Goal: Task Accomplishment & Management: Use online tool/utility

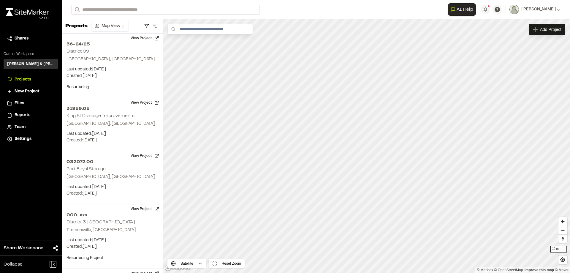
click at [22, 77] on span "Projects" at bounding box center [23, 79] width 17 height 7
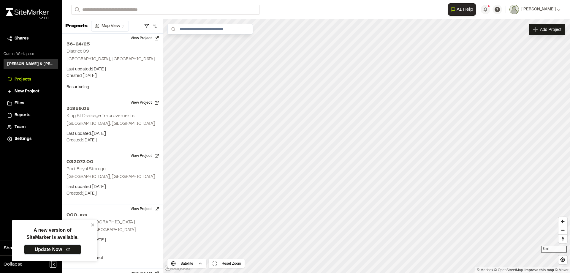
click at [55, 251] on link "Update Now" at bounding box center [52, 249] width 57 height 10
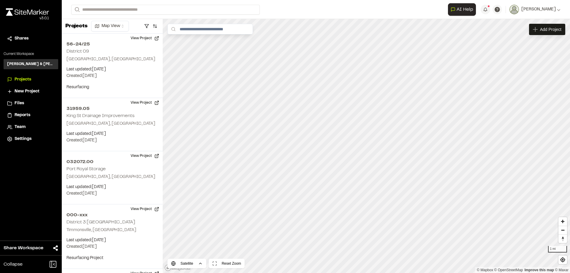
click at [23, 114] on span "Reports" at bounding box center [23, 115] width 16 height 7
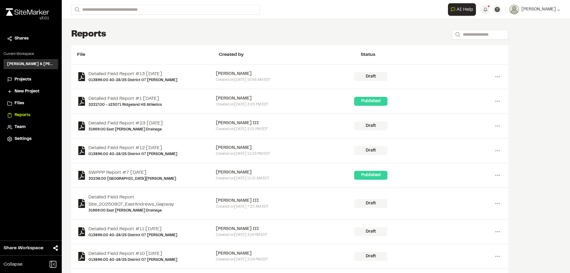
click at [21, 80] on span "Projects" at bounding box center [23, 79] width 17 height 7
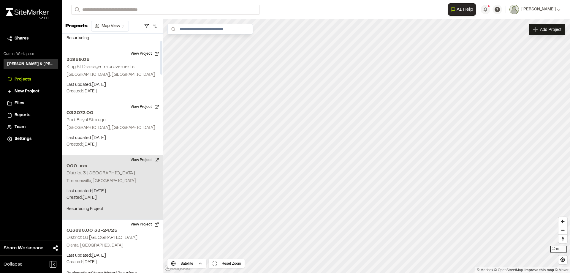
scroll to position [59, 0]
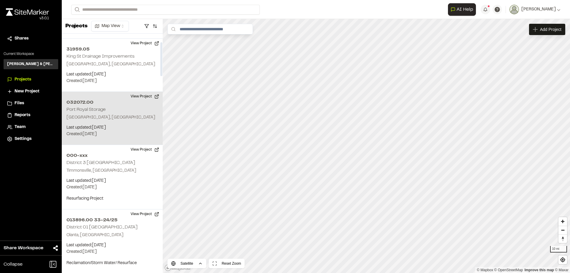
click at [109, 118] on p "Beaufort, SC" at bounding box center [111, 117] width 91 height 7
click at [366, 146] on div "032072.00 Port Royal Storage" at bounding box center [366, 146] width 9 height 9
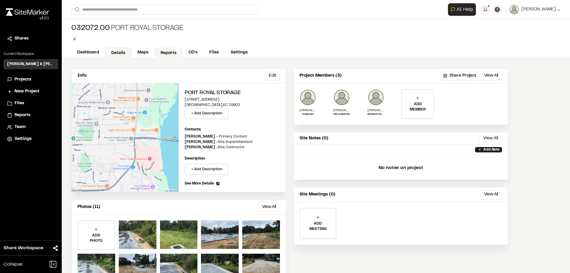
click at [166, 51] on link "Reports" at bounding box center [168, 52] width 28 height 11
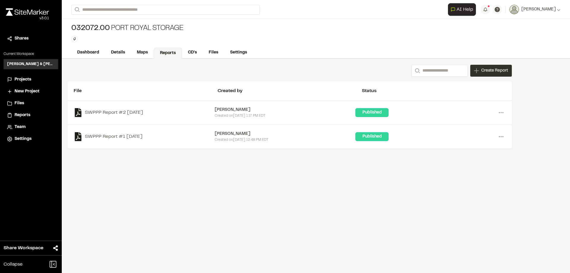
click at [487, 72] on span "Create Report" at bounding box center [494, 70] width 27 height 7
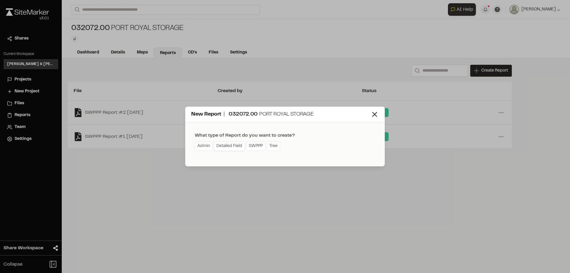
click at [228, 145] on link "Detailed Field" at bounding box center [229, 145] width 31 height 9
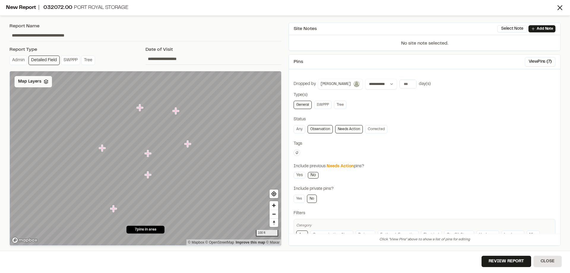
click at [34, 86] on div "Map Layers" at bounding box center [33, 81] width 37 height 11
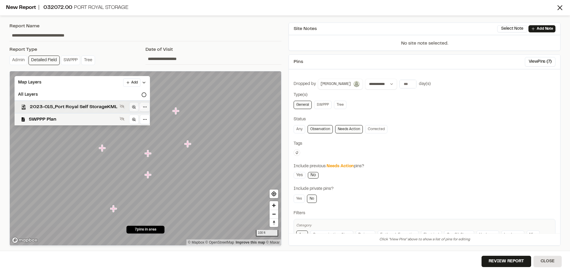
click at [42, 109] on span "2023-015_Port Royal Self StorageKML" at bounding box center [74, 106] width 88 height 7
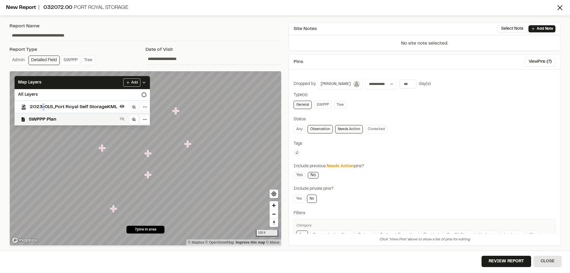
click at [42, 109] on span "2023-015_Port Royal Self StorageKML" at bounding box center [74, 106] width 88 height 7
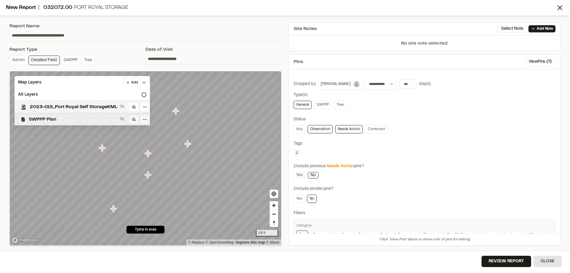
click at [45, 119] on span "SWPPP Plan" at bounding box center [73, 119] width 88 height 7
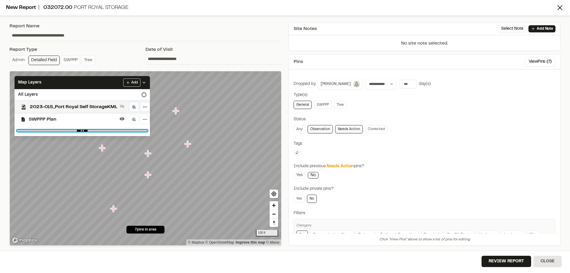
drag, startPoint x: 144, startPoint y: 131, endPoint x: 106, endPoint y: 131, distance: 37.7
type input "***"
click at [106, 131] on input "range" at bounding box center [82, 131] width 131 height 2
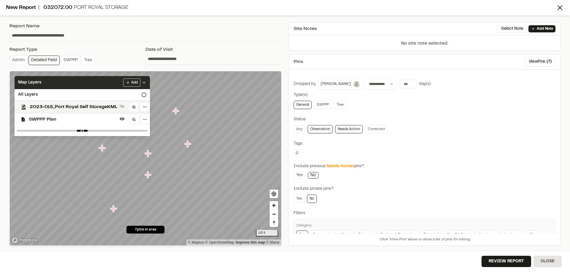
click at [85, 83] on div "Map Layers Add" at bounding box center [82, 82] width 135 height 13
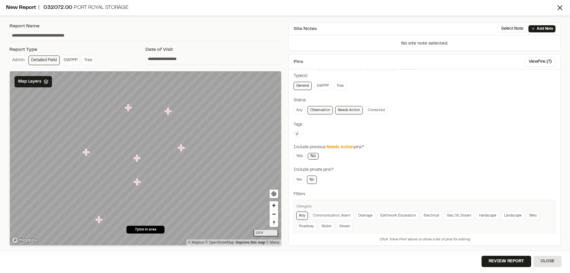
scroll to position [29, 0]
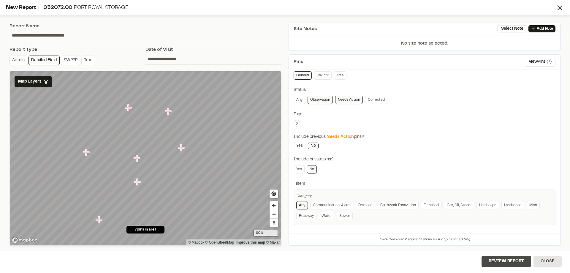
click at [509, 262] on button "Review Report" at bounding box center [507, 261] width 50 height 11
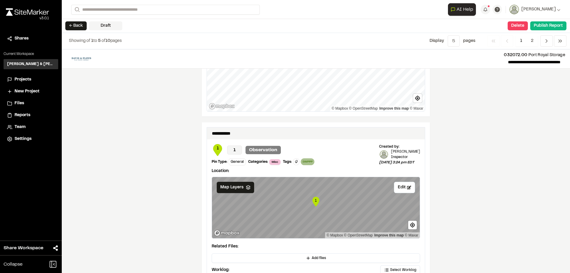
scroll to position [683, 0]
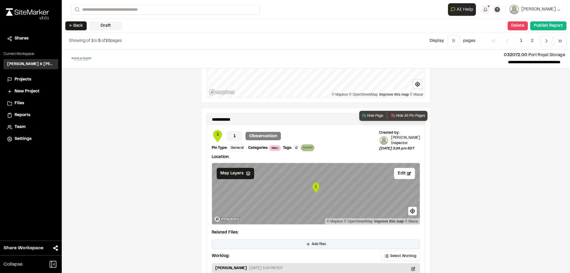
click at [312, 243] on span "Add files" at bounding box center [319, 243] width 14 height 5
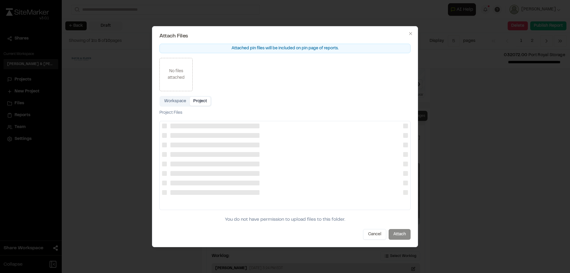
click at [194, 102] on button "Project" at bounding box center [200, 101] width 21 height 9
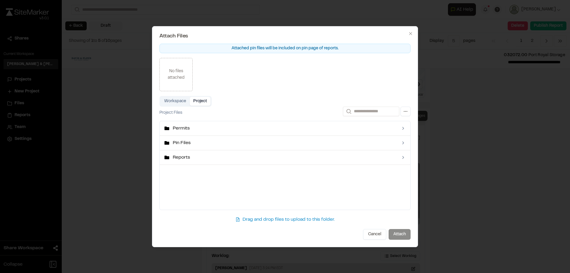
click at [178, 101] on button "Workspace" at bounding box center [175, 101] width 29 height 9
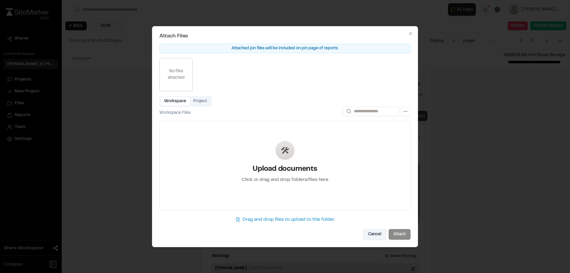
click at [380, 233] on button "Cancel" at bounding box center [374, 234] width 23 height 11
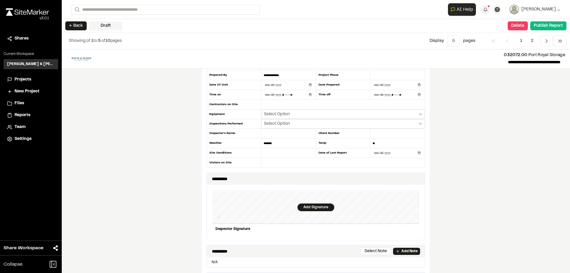
scroll to position [0, 0]
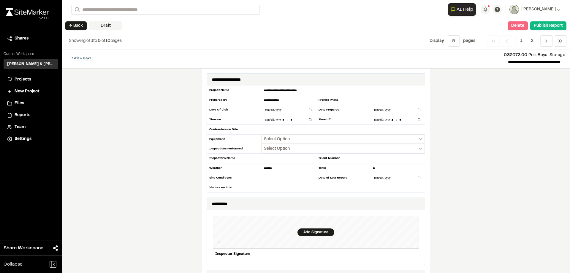
click at [519, 28] on button "Delete" at bounding box center [518, 25] width 20 height 9
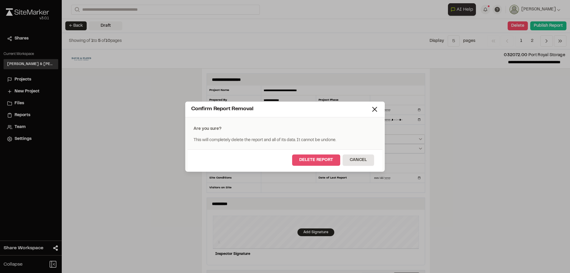
click at [321, 160] on button "Delete Report" at bounding box center [316, 159] width 48 height 11
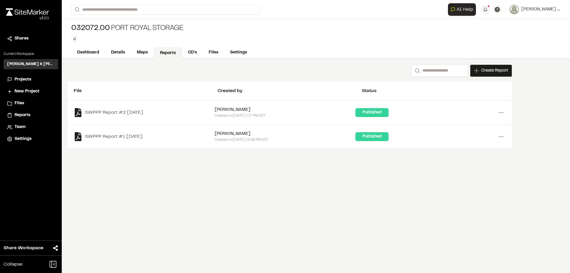
click at [21, 116] on span "Reports" at bounding box center [23, 115] width 16 height 7
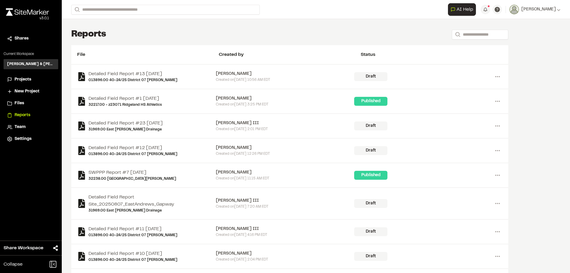
click at [29, 81] on span "Projects" at bounding box center [23, 79] width 17 height 7
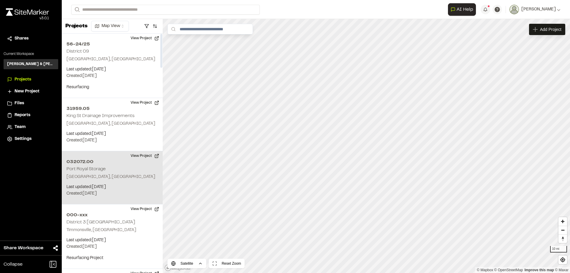
click at [85, 170] on h2 "Port Royal Storage" at bounding box center [85, 169] width 39 height 4
click at [366, 148] on div "032072.00 Port Royal Storage" at bounding box center [366, 146] width 9 height 9
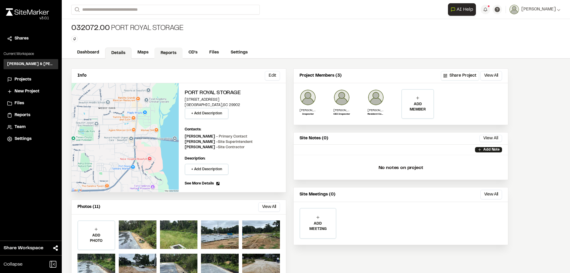
click at [166, 51] on link "Reports" at bounding box center [168, 52] width 28 height 11
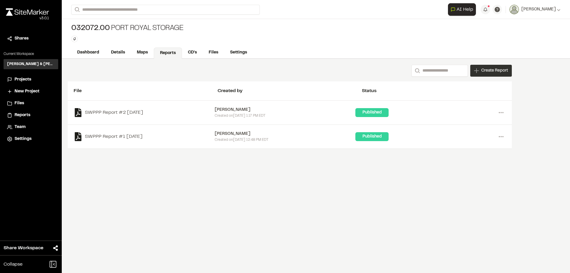
click at [487, 71] on span "Create Report" at bounding box center [494, 70] width 27 height 7
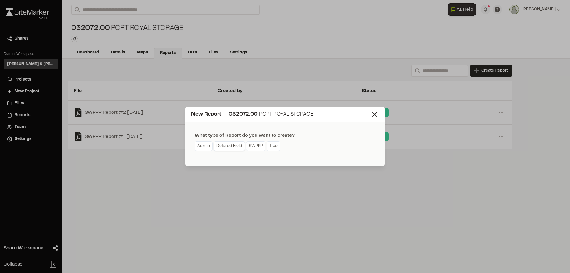
click at [229, 148] on link "Detailed Field" at bounding box center [229, 145] width 31 height 9
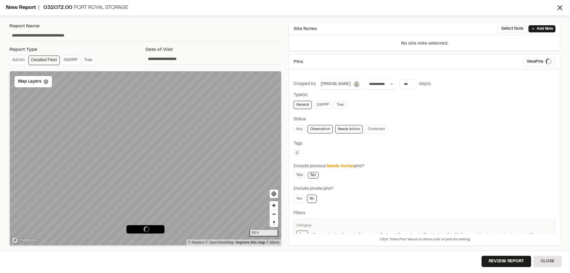
type input "**********"
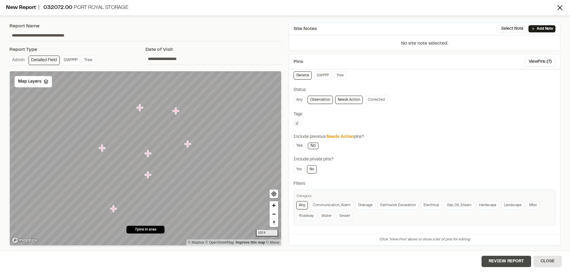
click at [503, 259] on button "Review Report" at bounding box center [507, 261] width 50 height 11
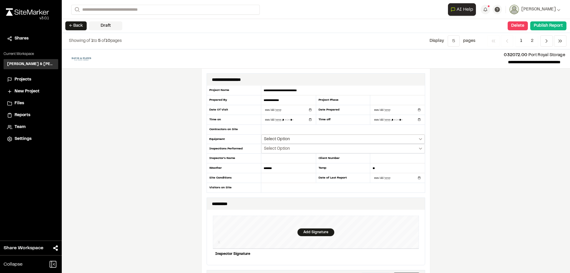
click at [420, 139] on button "Select Option" at bounding box center [343, 138] width 164 height 9
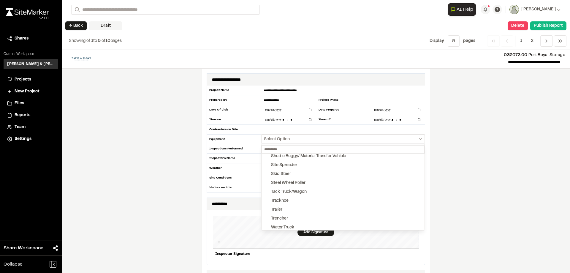
scroll to position [199, 0]
click at [419, 140] on div at bounding box center [285, 136] width 570 height 273
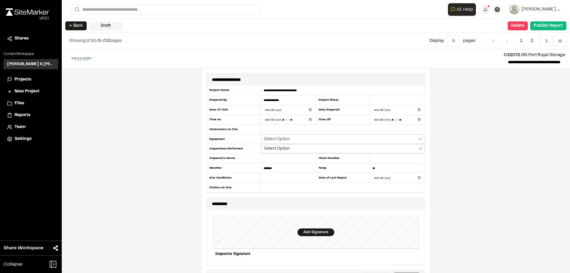
click at [416, 150] on button "Select Option" at bounding box center [343, 148] width 164 height 9
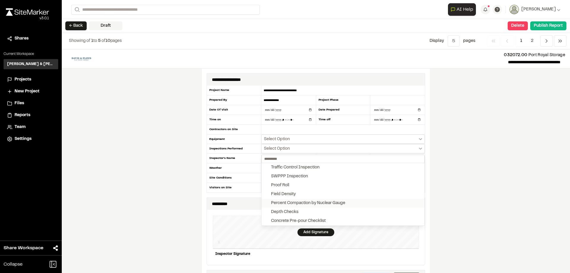
scroll to position [30, 0]
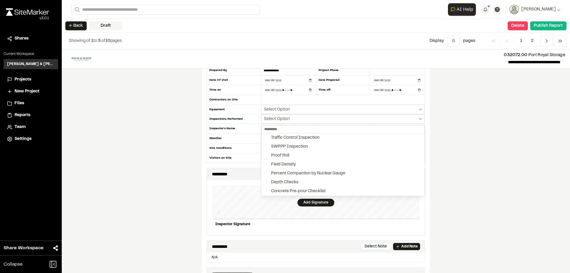
click at [486, 145] on div at bounding box center [285, 136] width 570 height 273
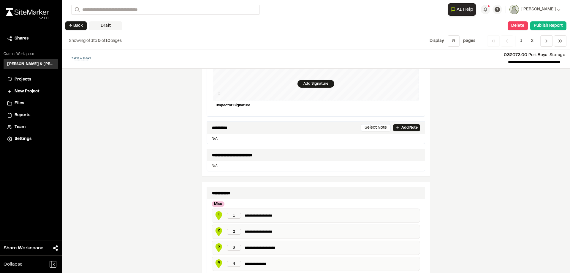
scroll to position [0, 0]
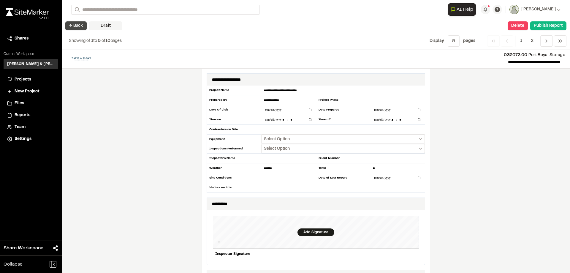
click at [75, 24] on button "← Back" at bounding box center [75, 25] width 21 height 9
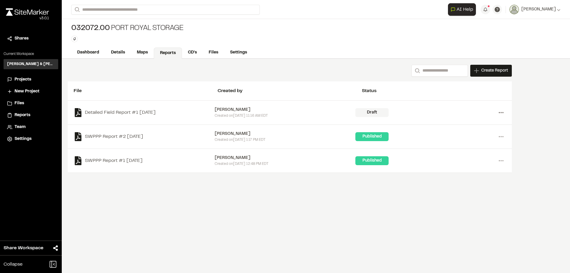
click at [502, 112] on icon at bounding box center [500, 112] width 9 height 9
click at [466, 133] on link "Delete" at bounding box center [480, 133] width 52 height 9
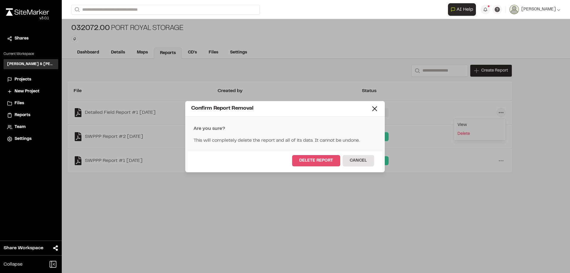
click at [322, 162] on button "Delete Report" at bounding box center [316, 160] width 48 height 11
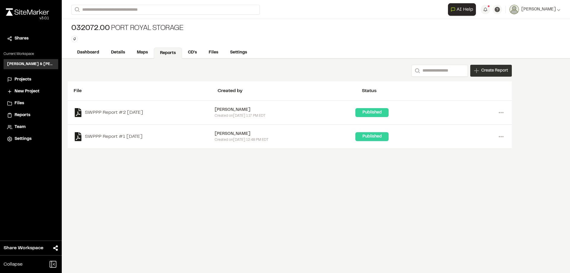
click at [494, 68] on span "Create Report" at bounding box center [494, 70] width 27 height 7
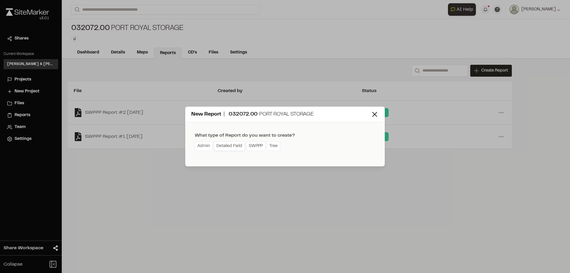
click at [222, 147] on link "Detailed Field" at bounding box center [229, 145] width 31 height 9
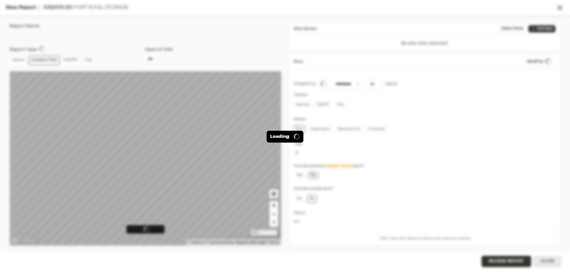
type input "**********"
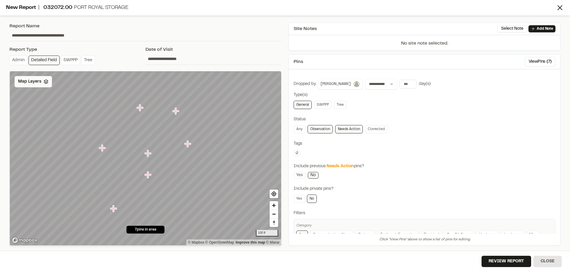
click at [44, 85] on div "Map Layers" at bounding box center [33, 81] width 37 height 11
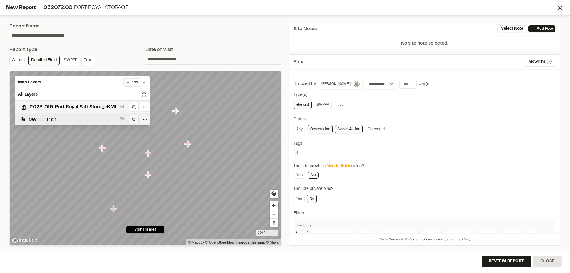
click at [62, 120] on span "SWPPP Plan" at bounding box center [73, 119] width 88 height 7
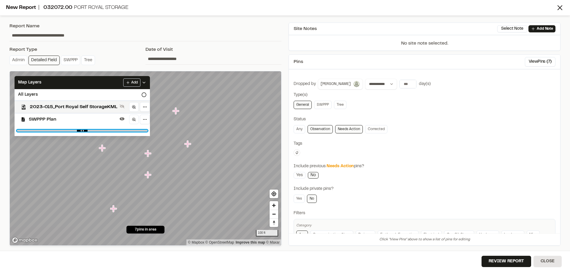
drag, startPoint x: 143, startPoint y: 130, endPoint x: 121, endPoint y: 131, distance: 22.9
type input "****"
click at [121, 131] on input "range" at bounding box center [82, 131] width 131 height 2
click at [120, 62] on div "Admin Detailed Field SWPPP Tree" at bounding box center [77, 61] width 136 height 11
click at [399, 191] on div "Include private pins?" at bounding box center [425, 189] width 262 height 7
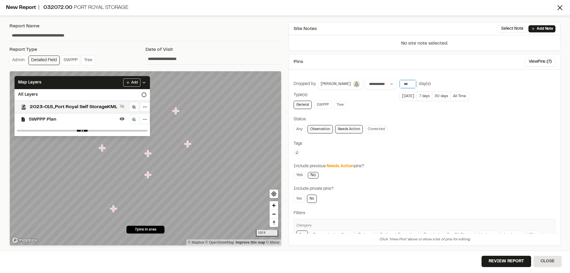
click at [400, 85] on input "number" at bounding box center [408, 84] width 17 height 8
click at [399, 96] on button "[DATE]" at bounding box center [407, 95] width 17 height 9
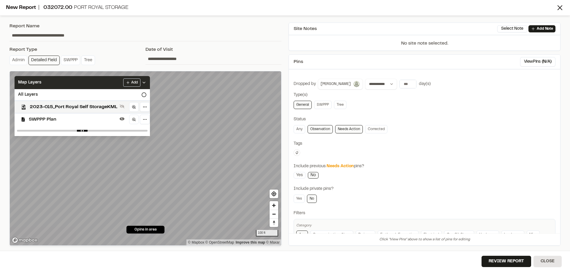
click at [85, 84] on div "Map Layers Add" at bounding box center [82, 82] width 135 height 13
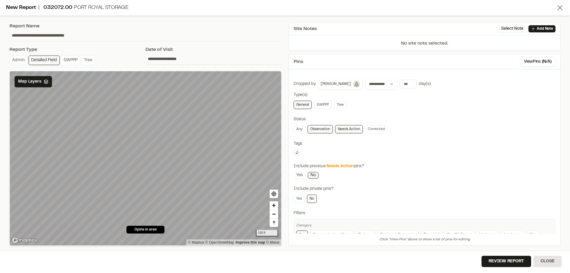
click at [559, 7] on line at bounding box center [560, 8] width 4 height 4
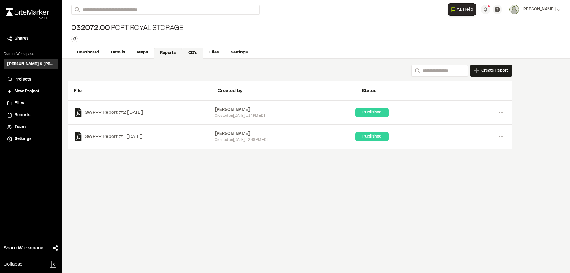
click at [191, 52] on link "CD's" at bounding box center [192, 52] width 21 height 11
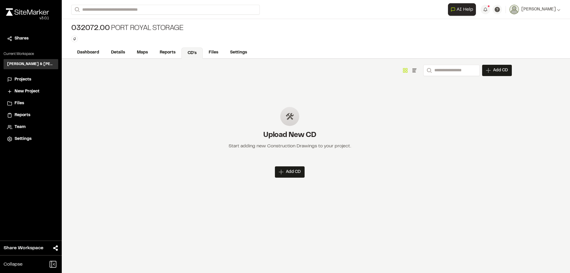
click at [28, 79] on span "Projects" at bounding box center [23, 79] width 17 height 7
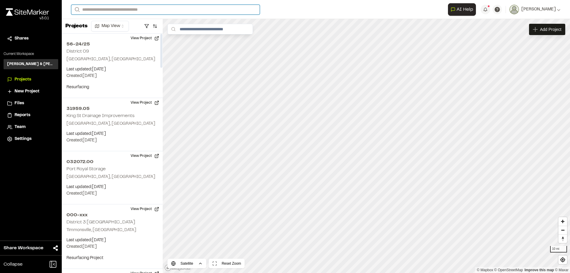
click at [130, 12] on input "Search" at bounding box center [165, 10] width 189 height 10
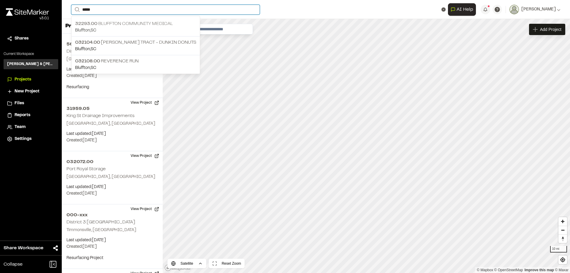
type input "*****"
click at [125, 22] on p "32293.00 [GEOGRAPHIC_DATA]" at bounding box center [135, 23] width 121 height 7
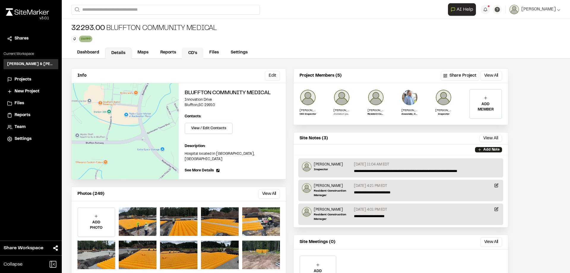
click at [196, 53] on link "CD's" at bounding box center [192, 52] width 21 height 11
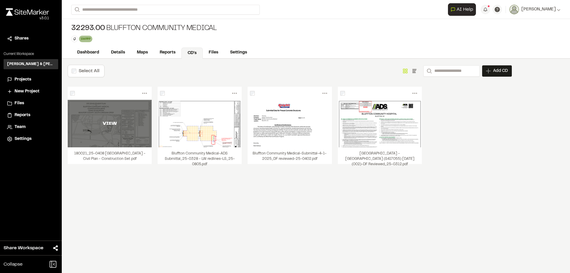
click at [105, 123] on div "VIEW" at bounding box center [110, 123] width 84 height 7
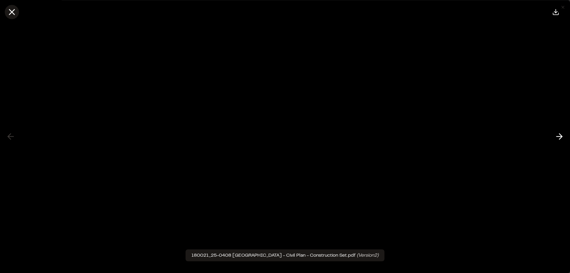
click at [18, 12] on button at bounding box center [12, 12] width 14 height 14
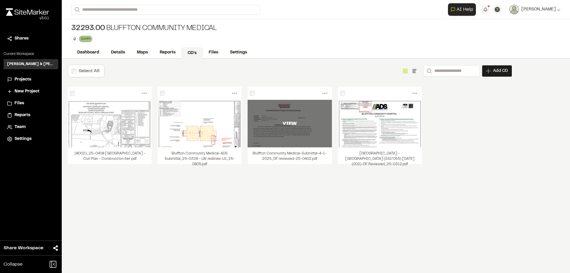
click at [287, 120] on div "VIEW" at bounding box center [290, 123] width 84 height 7
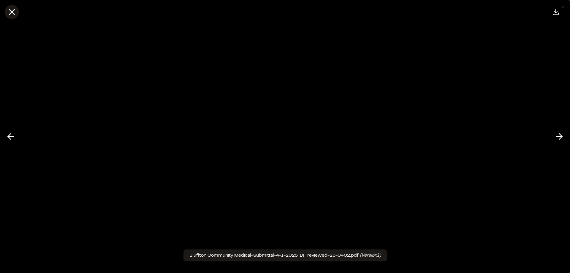
click at [10, 13] on line at bounding box center [11, 11] width 5 height 5
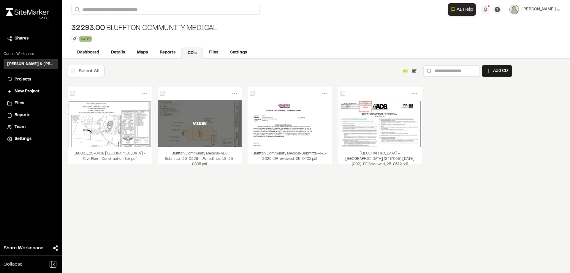
click at [202, 133] on div "VIEW" at bounding box center [200, 123] width 84 height 47
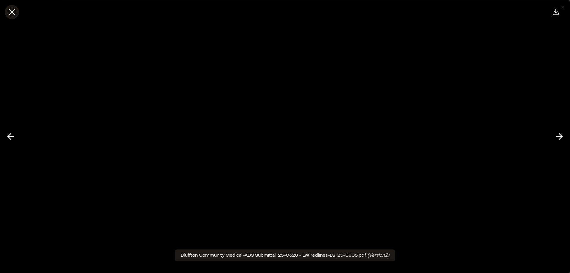
click at [15, 13] on icon at bounding box center [12, 12] width 10 height 10
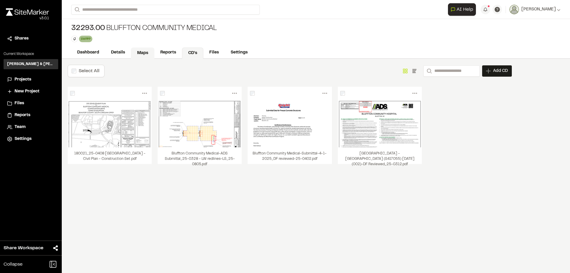
click at [142, 54] on link "Maps" at bounding box center [142, 52] width 23 height 11
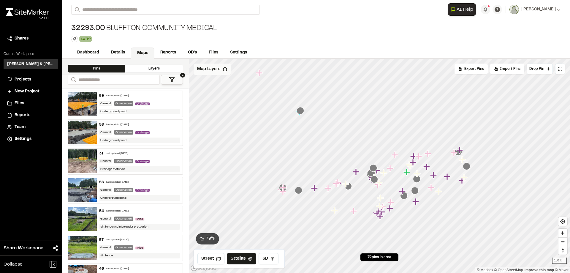
click at [225, 70] on icon at bounding box center [225, 69] width 5 height 5
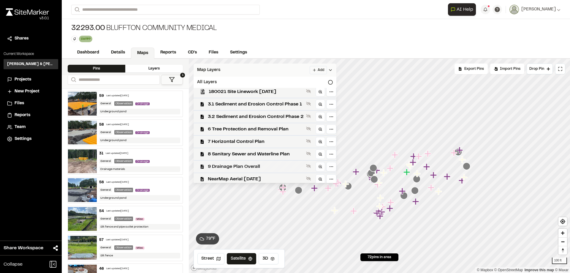
scroll to position [5, 0]
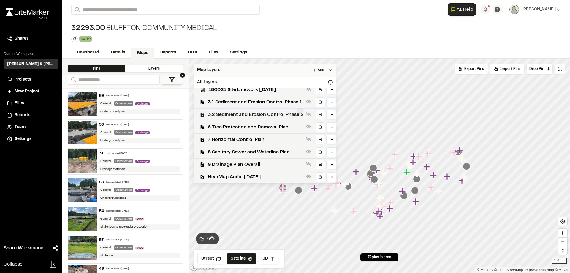
click at [250, 115] on span "3.2 Sediment and Erosion Control Phase 2" at bounding box center [256, 114] width 96 height 7
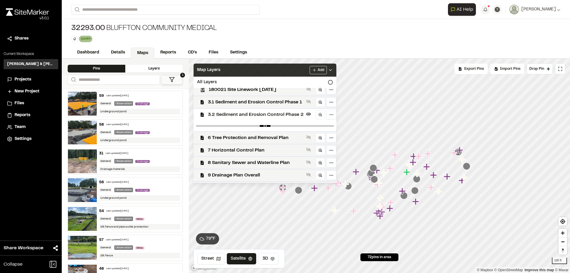
click at [327, 124] on div at bounding box center [265, 126] width 143 height 11
drag, startPoint x: 328, startPoint y: 126, endPoint x: 297, endPoint y: 128, distance: 30.9
type input "****"
click at [297, 127] on input "range" at bounding box center [265, 126] width 138 height 2
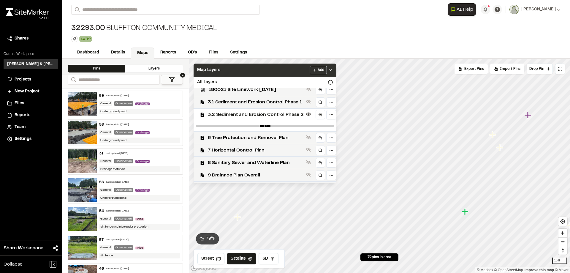
click at [266, 117] on span "3.2 Sediment and Erosion Control Phase 2" at bounding box center [256, 114] width 96 height 7
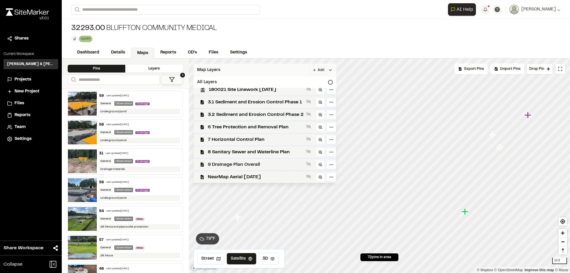
click at [247, 163] on span "9 Drainage Plan Overall" at bounding box center [256, 164] width 96 height 7
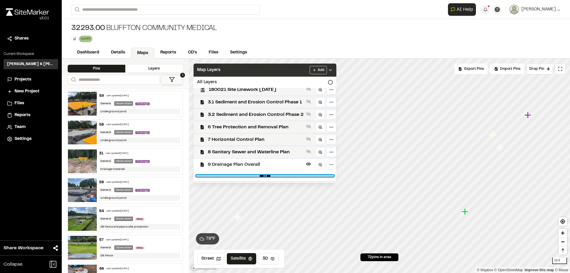
drag, startPoint x: 328, startPoint y: 176, endPoint x: 303, endPoint y: 176, distance: 25.2
type input "***"
click at [303, 176] on input "range" at bounding box center [265, 176] width 138 height 2
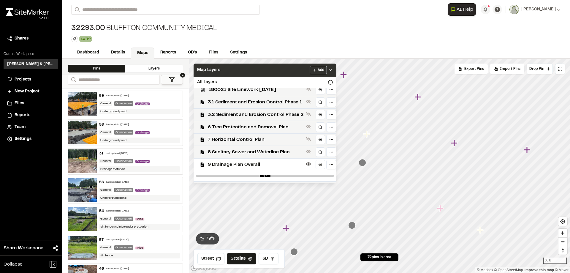
click at [241, 164] on span "9 Drainage Plan Overall" at bounding box center [256, 164] width 96 height 7
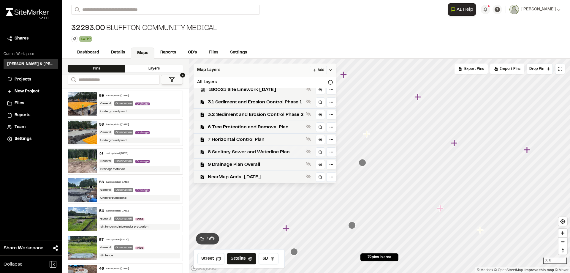
click at [235, 154] on span "8 Sanitary Sewer and Waterline Plan" at bounding box center [256, 151] width 96 height 7
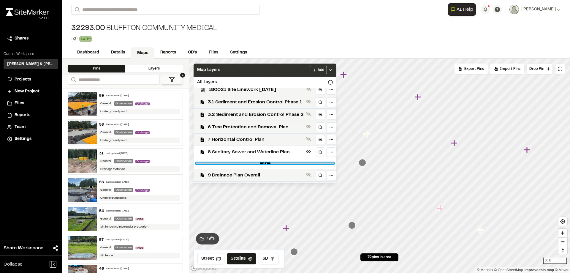
drag, startPoint x: 326, startPoint y: 163, endPoint x: 294, endPoint y: 162, distance: 31.5
type input "****"
click at [294, 162] on input "range" at bounding box center [265, 163] width 138 height 2
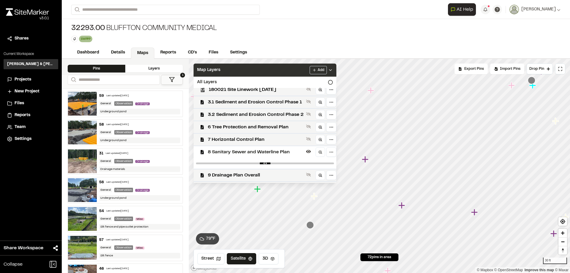
click at [282, 70] on div "Map Layers Add" at bounding box center [265, 70] width 143 height 13
